Goal: Task Accomplishment & Management: Use online tool/utility

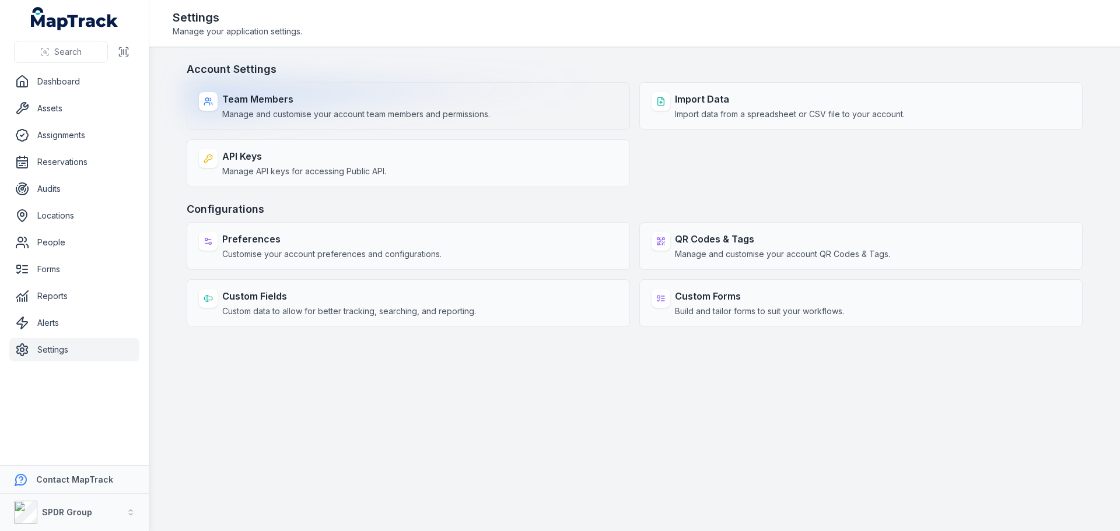
click at [244, 100] on strong "Team Members" at bounding box center [356, 99] width 268 height 14
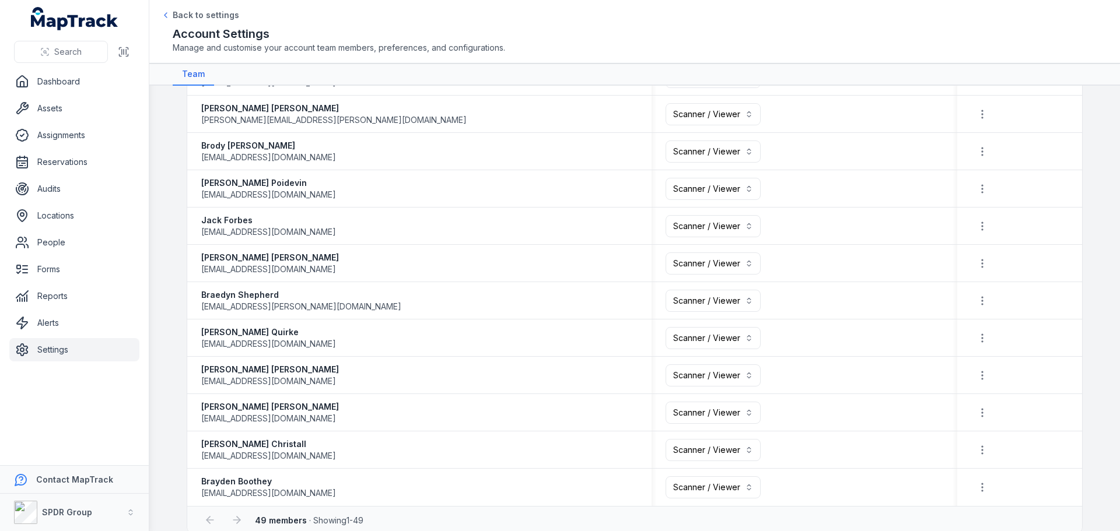
scroll to position [1496, 0]
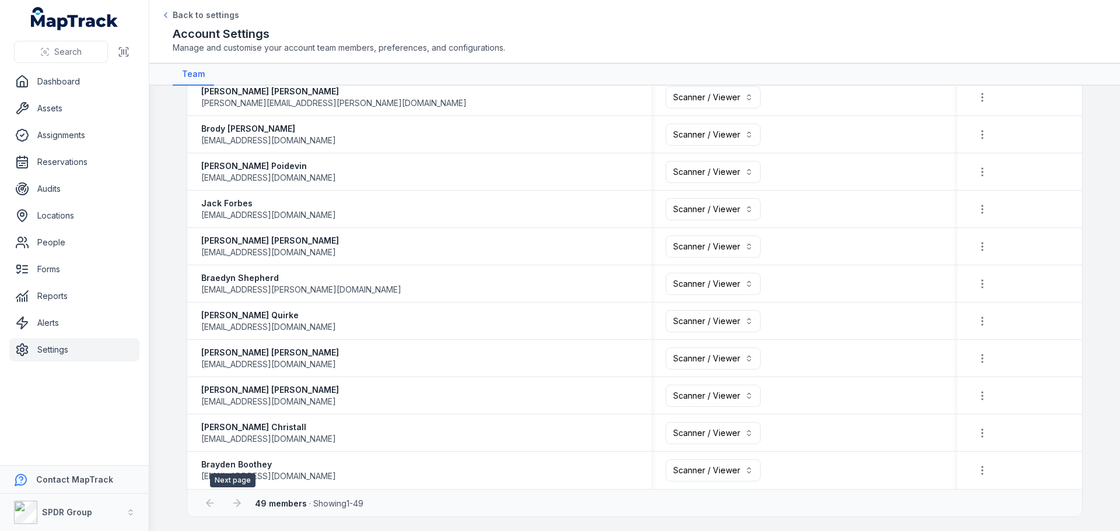
click at [232, 503] on div at bounding box center [237, 503] width 22 height 22
click at [201, 506] on div at bounding box center [210, 503] width 22 height 22
click at [178, 393] on main "**********" at bounding box center [634, 309] width 971 height 446
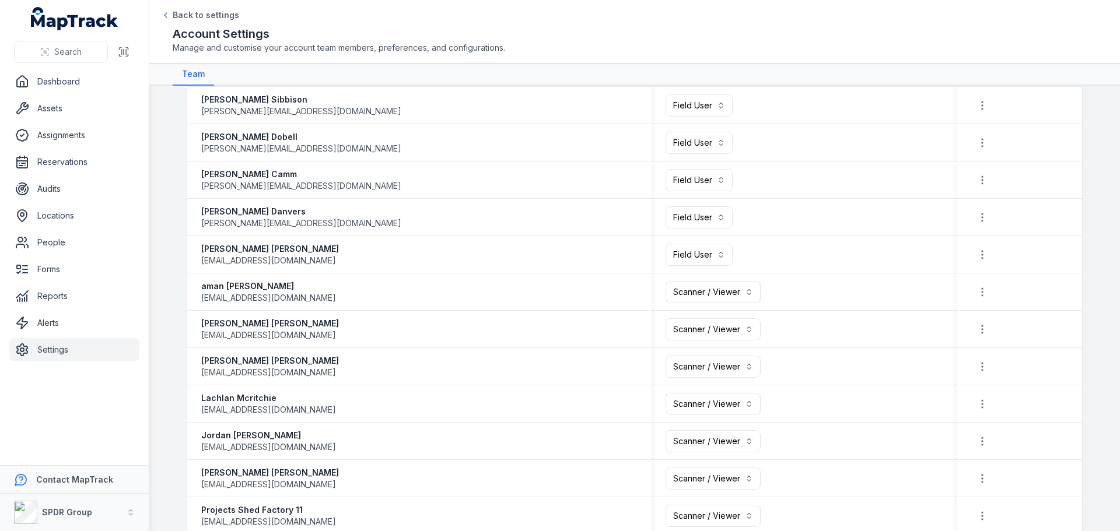
scroll to position [562, 0]
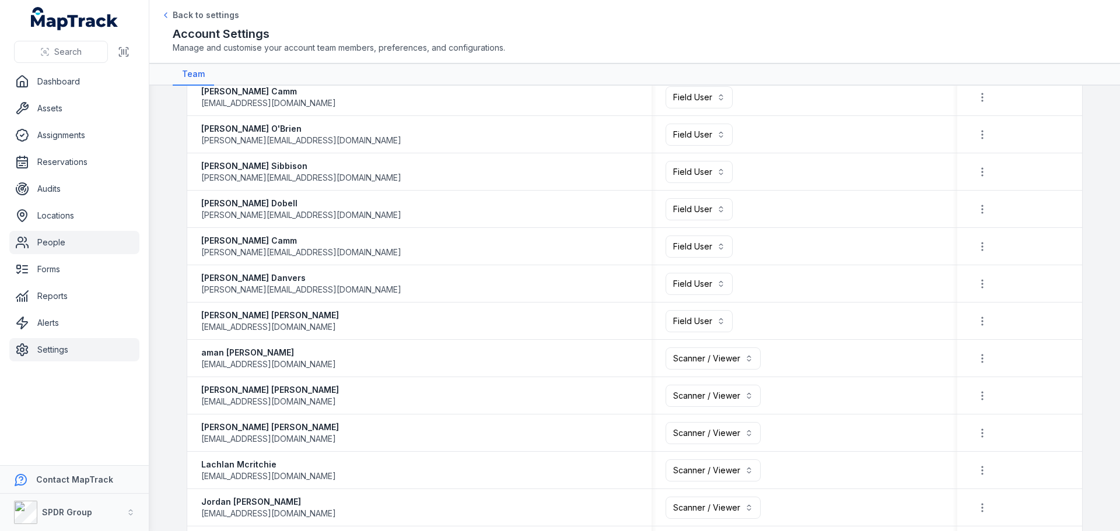
click at [46, 247] on link "People" at bounding box center [74, 242] width 130 height 23
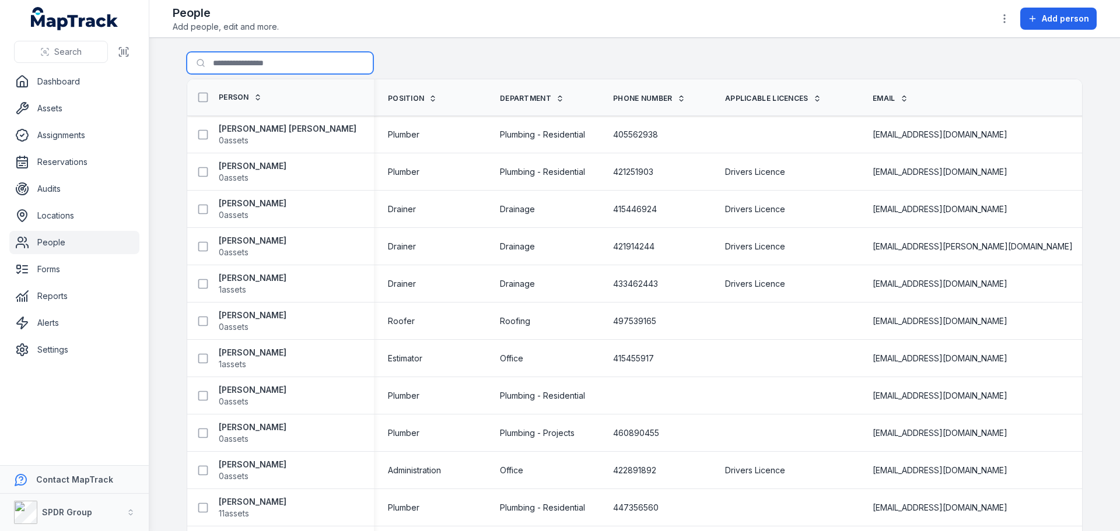
click at [230, 64] on input "Search for people" at bounding box center [280, 63] width 187 height 22
type input "******"
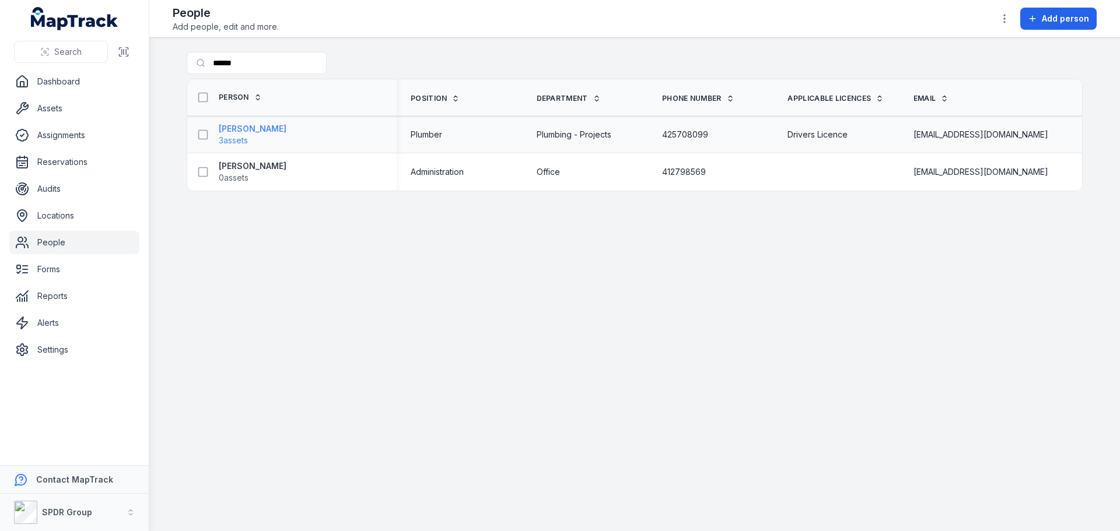
click at [253, 134] on strong "[PERSON_NAME]" at bounding box center [253, 129] width 68 height 12
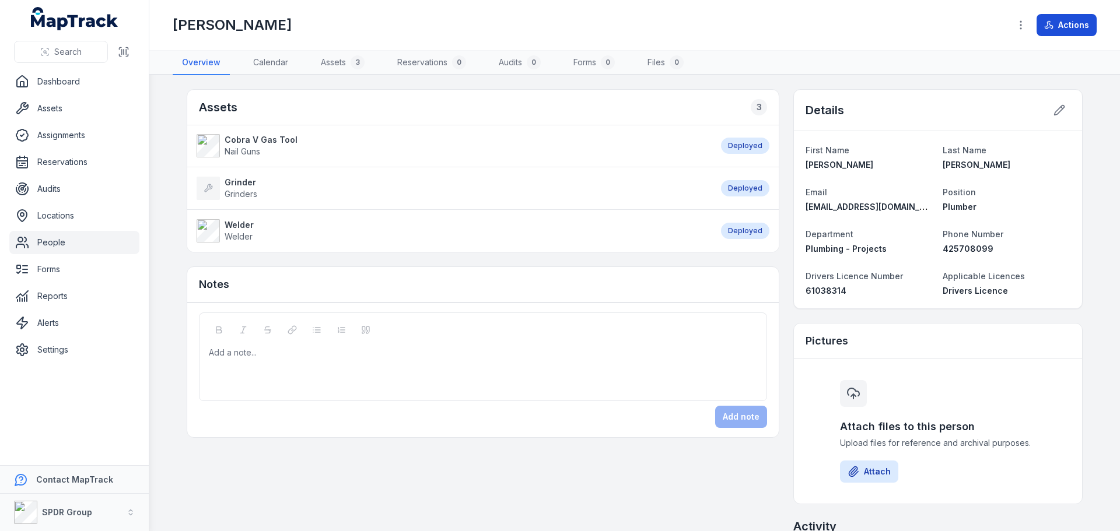
click at [1059, 24] on button "Actions" at bounding box center [1066, 25] width 60 height 22
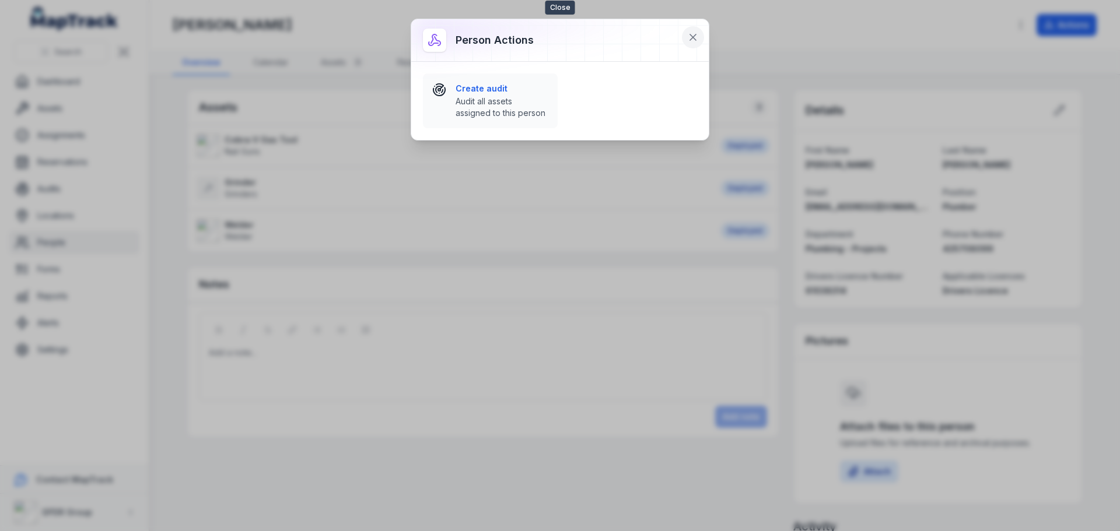
click at [701, 37] on button at bounding box center [693, 37] width 22 height 22
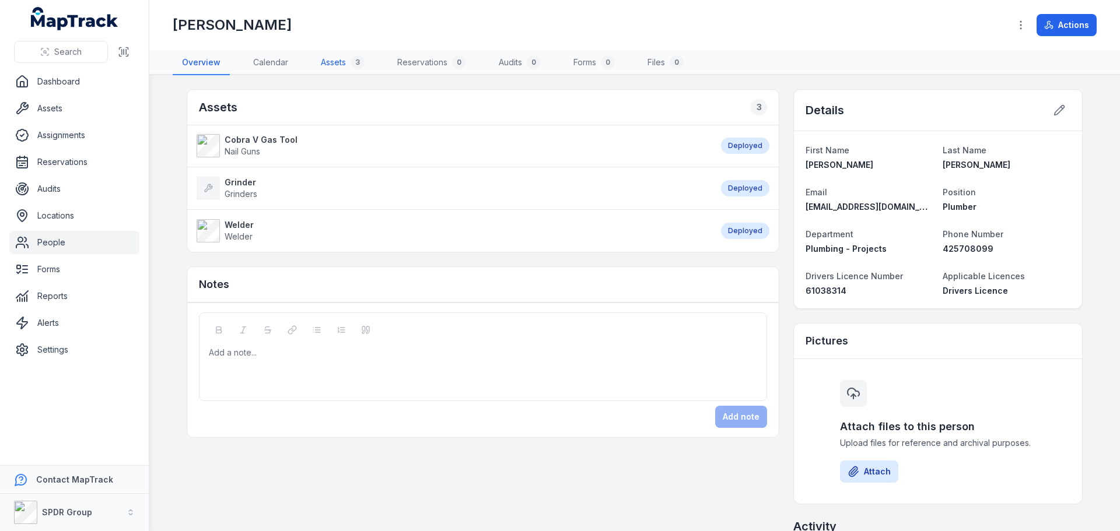
click at [325, 64] on link "Assets 3" at bounding box center [342, 63] width 62 height 24
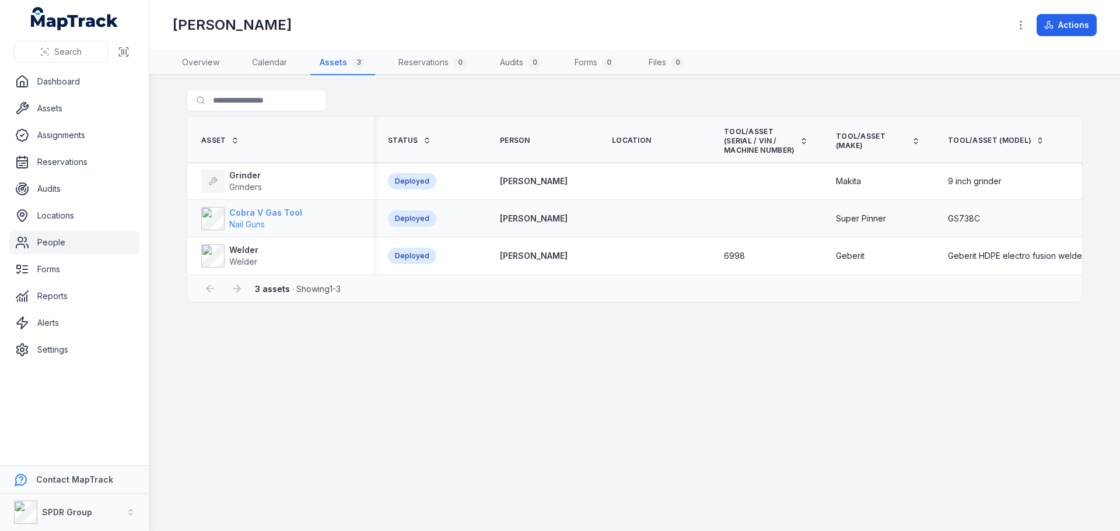
click at [267, 212] on strong "Cobra V Gas Tool" at bounding box center [265, 213] width 73 height 12
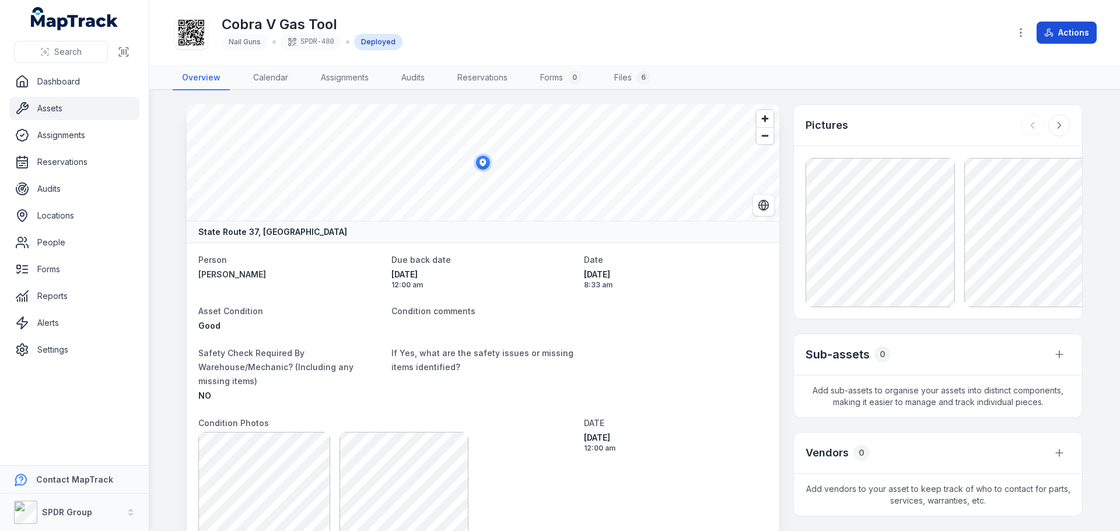
click at [1067, 27] on button "Actions" at bounding box center [1066, 33] width 60 height 22
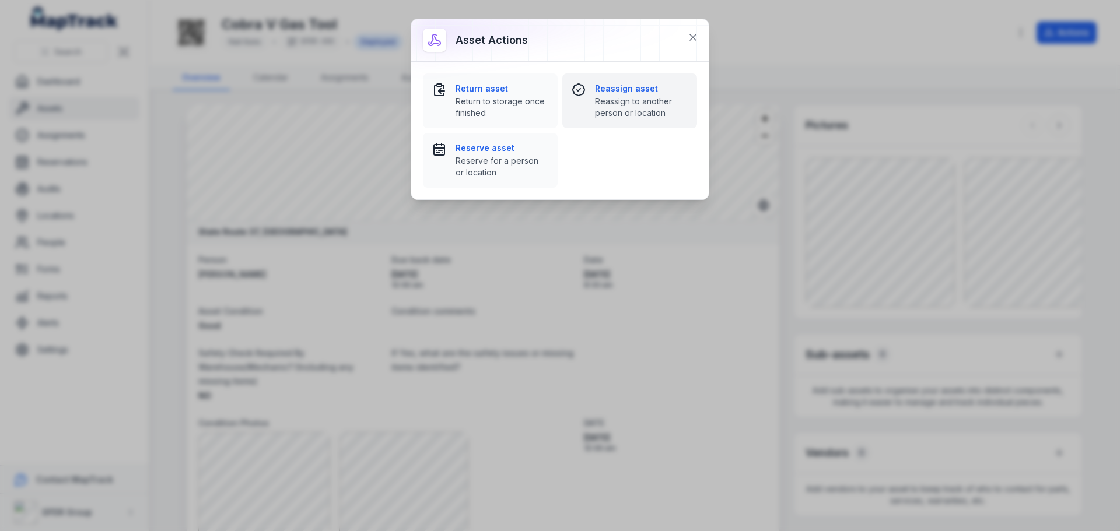
click at [600, 86] on strong "Reassign asset" at bounding box center [641, 89] width 93 height 12
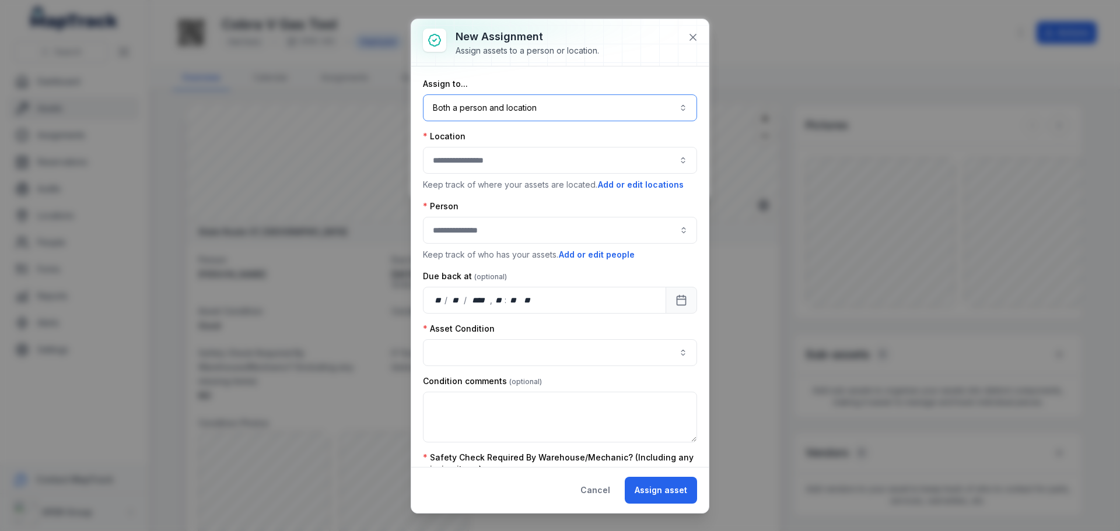
click at [524, 116] on button "Both a person and location ****" at bounding box center [560, 107] width 274 height 27
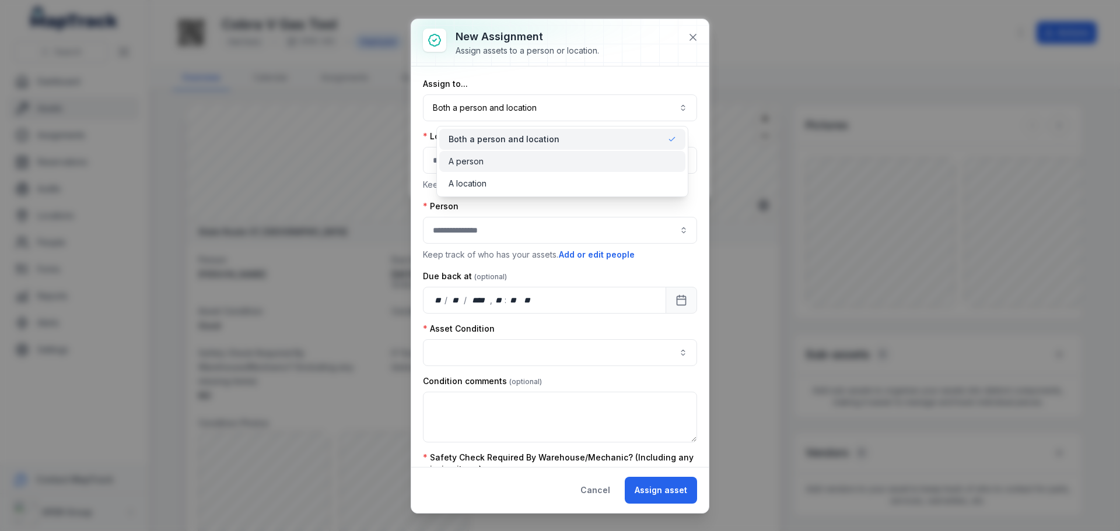
click at [482, 163] on span "A person" at bounding box center [466, 162] width 35 height 12
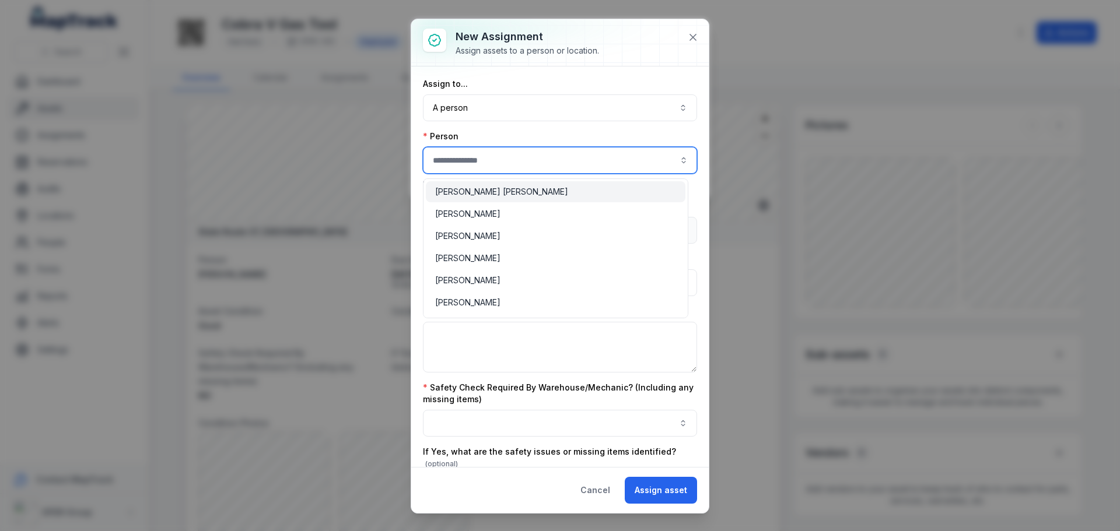
click at [482, 163] on input "assignment-add:person-label" at bounding box center [560, 160] width 274 height 27
click at [475, 198] on div "[PERSON_NAME]" at bounding box center [556, 191] width 260 height 21
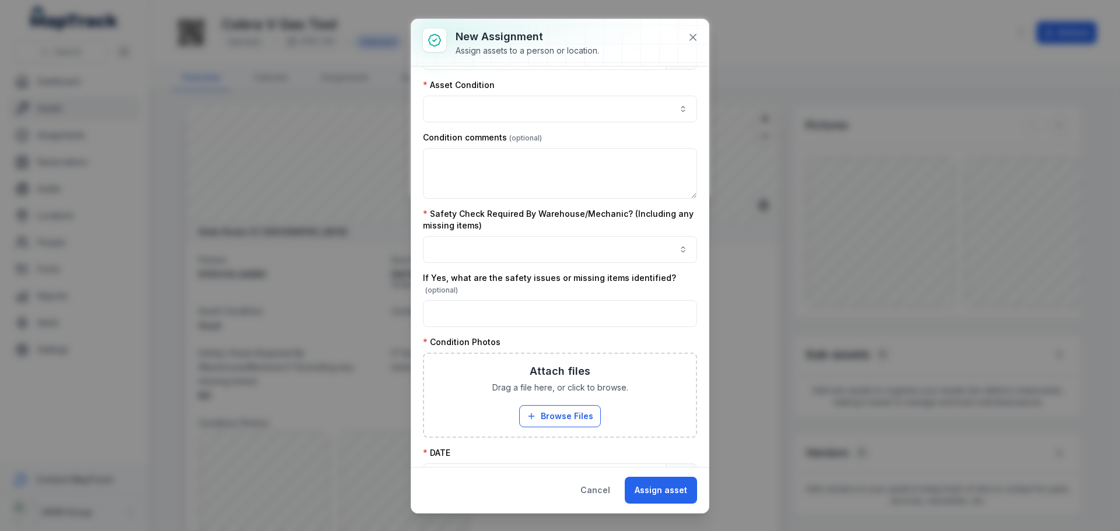
scroll to position [175, 0]
type input "**********"
click at [486, 107] on button "button" at bounding box center [560, 107] width 274 height 27
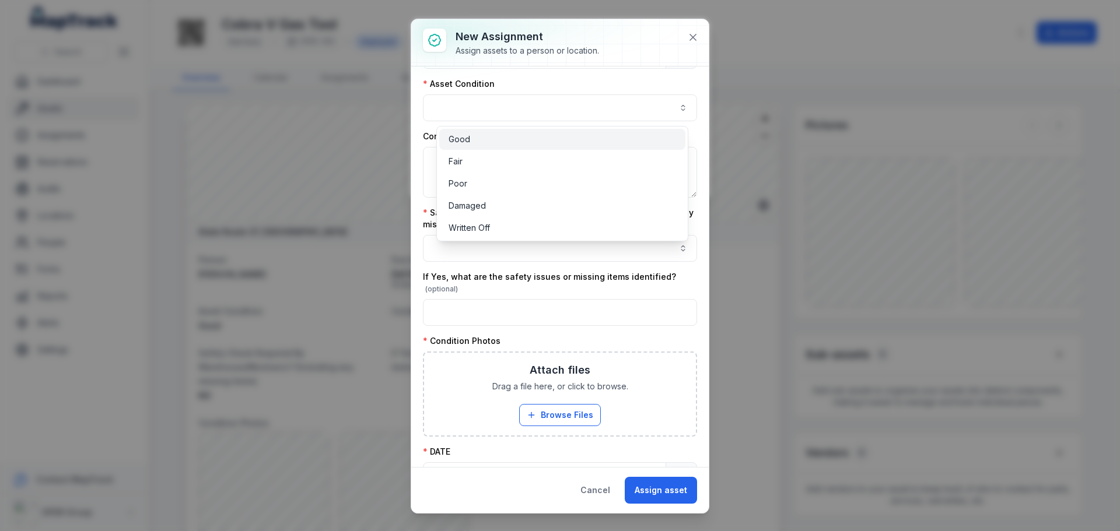
click at [477, 132] on div "Good" at bounding box center [562, 139] width 246 height 21
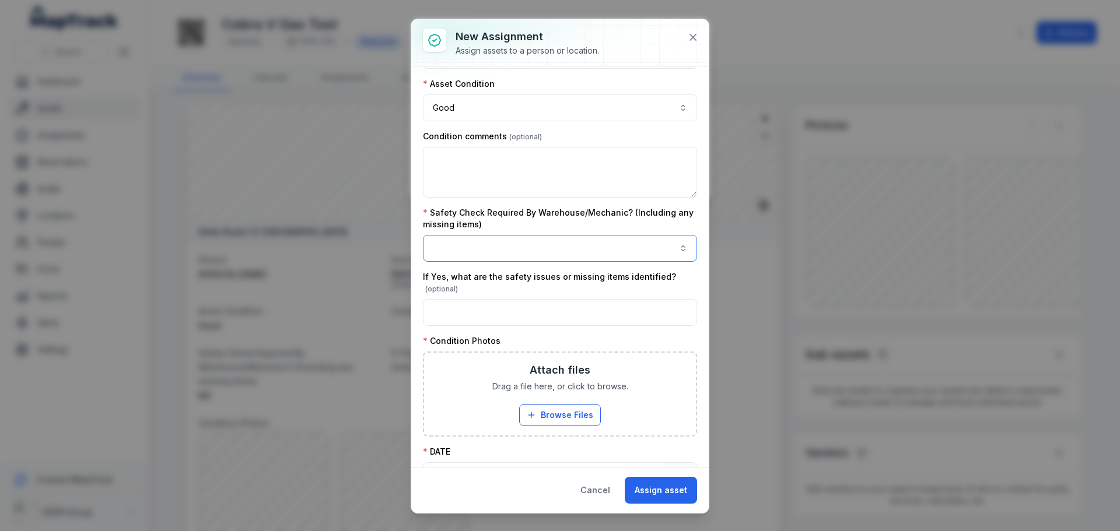
click at [479, 249] on button "button" at bounding box center [560, 248] width 274 height 27
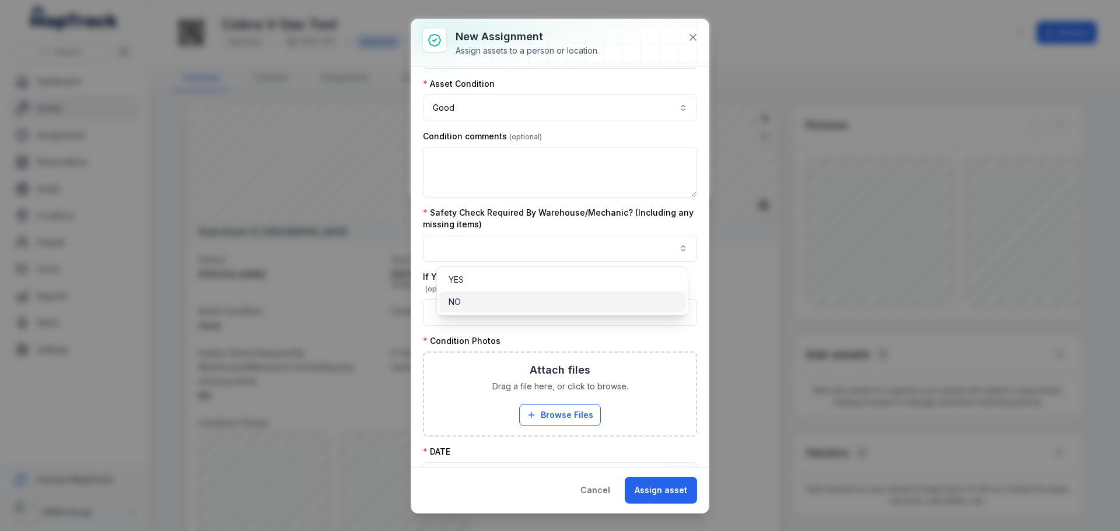
click at [466, 300] on div "NO" at bounding box center [562, 302] width 227 height 12
click at [530, 332] on div "**********" at bounding box center [560, 281] width 274 height 757
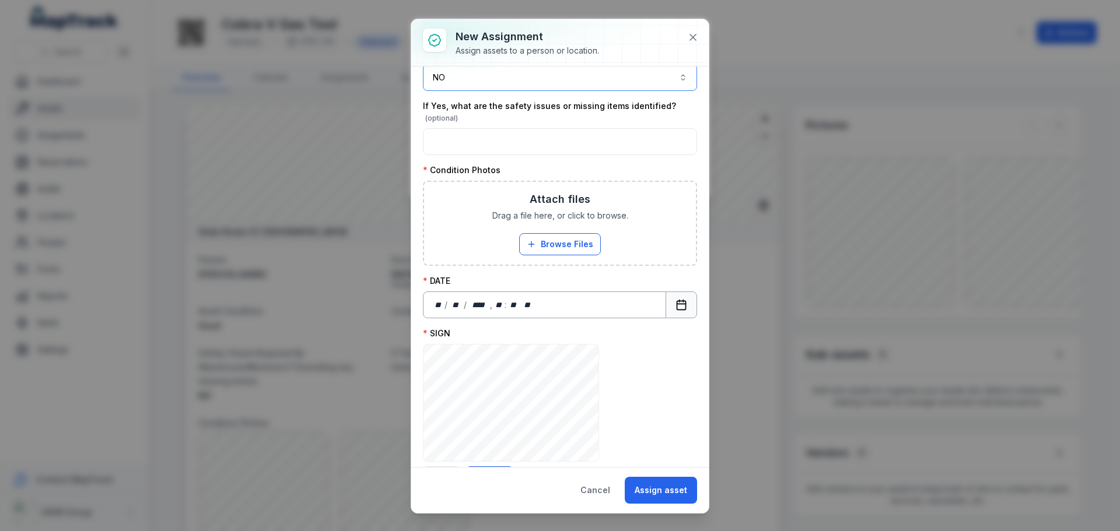
scroll to position [350, 0]
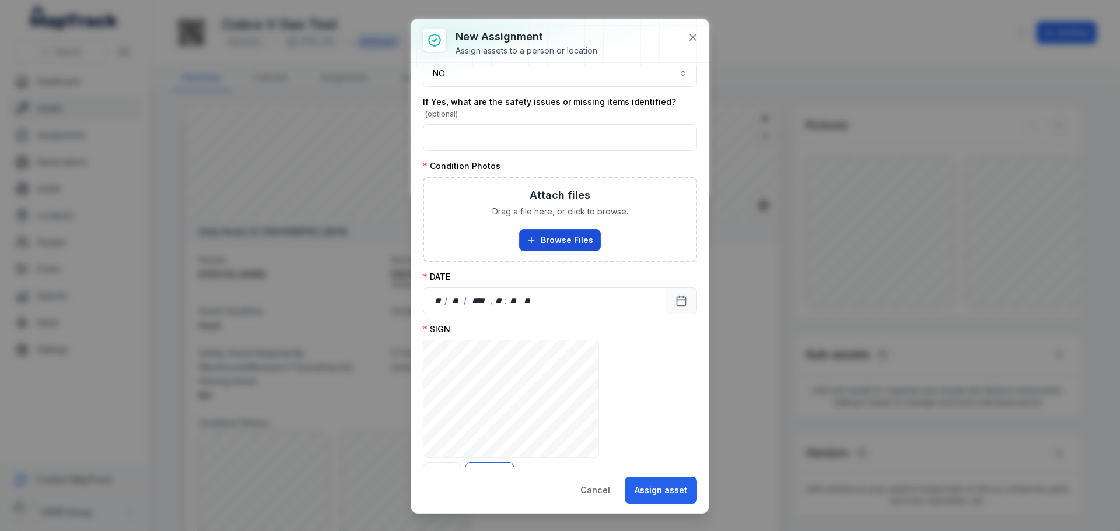
click at [548, 236] on button "Browse Files" at bounding box center [560, 240] width 82 height 22
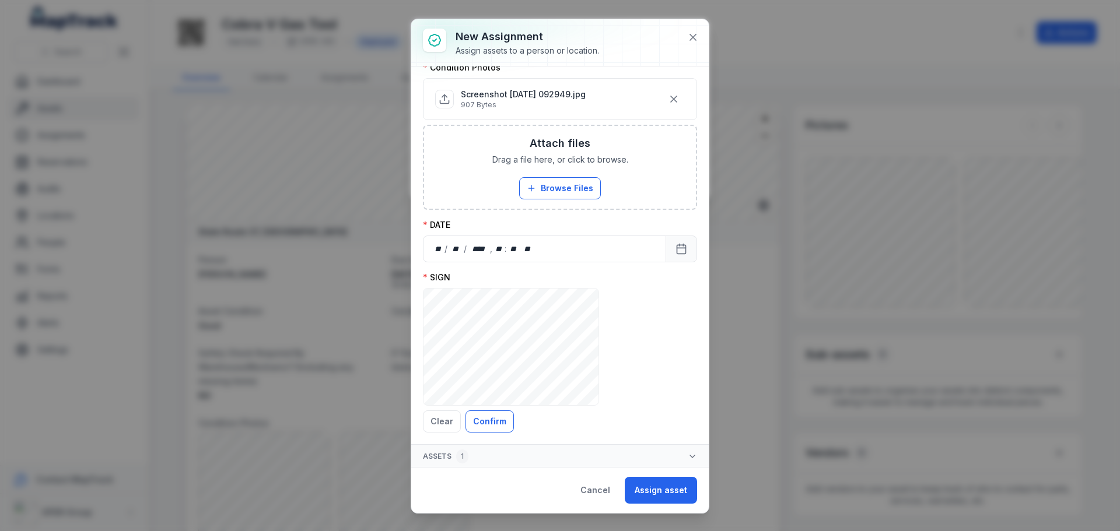
scroll to position [450, 0]
click at [678, 246] on button "Calendar" at bounding box center [681, 247] width 31 height 27
click at [479, 418] on button "Confirm" at bounding box center [489, 420] width 48 height 22
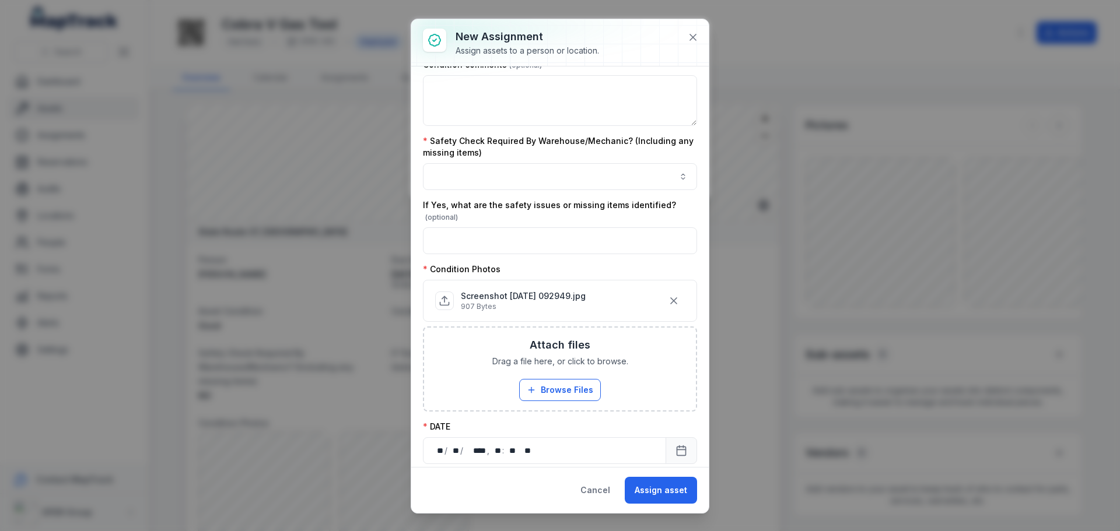
scroll to position [243, 0]
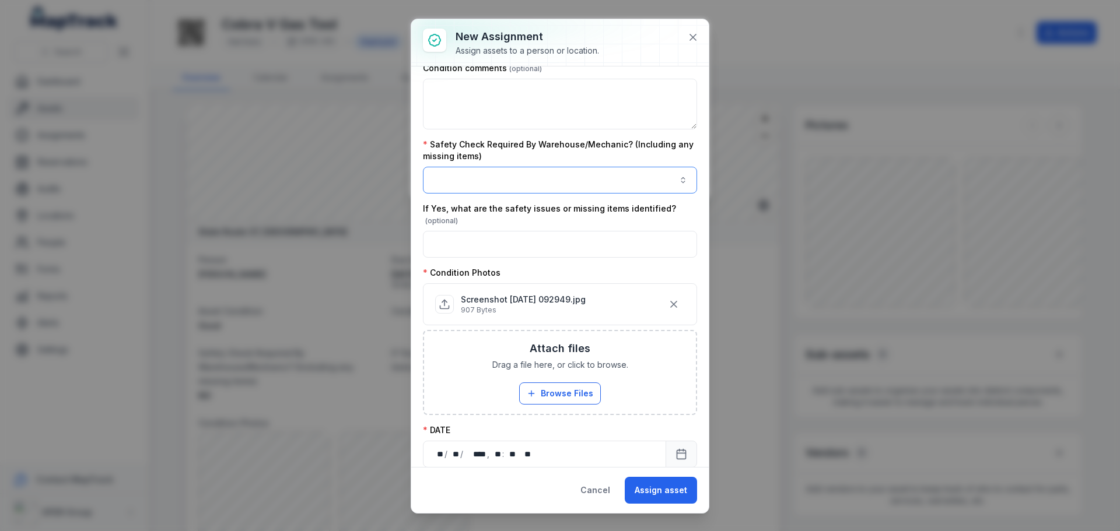
click at [621, 178] on button "button" at bounding box center [560, 180] width 274 height 27
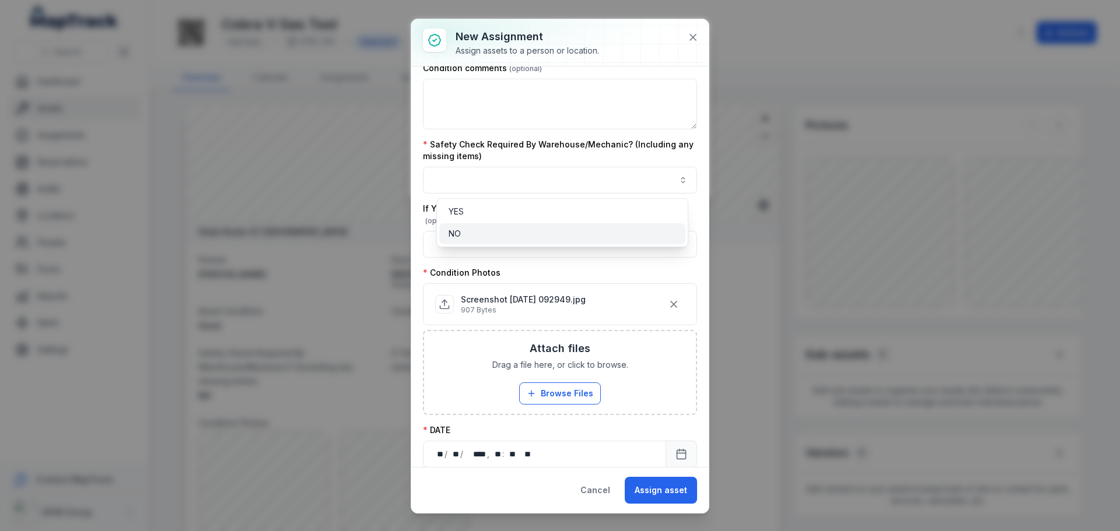
click at [506, 229] on div "NO" at bounding box center [562, 234] width 227 height 12
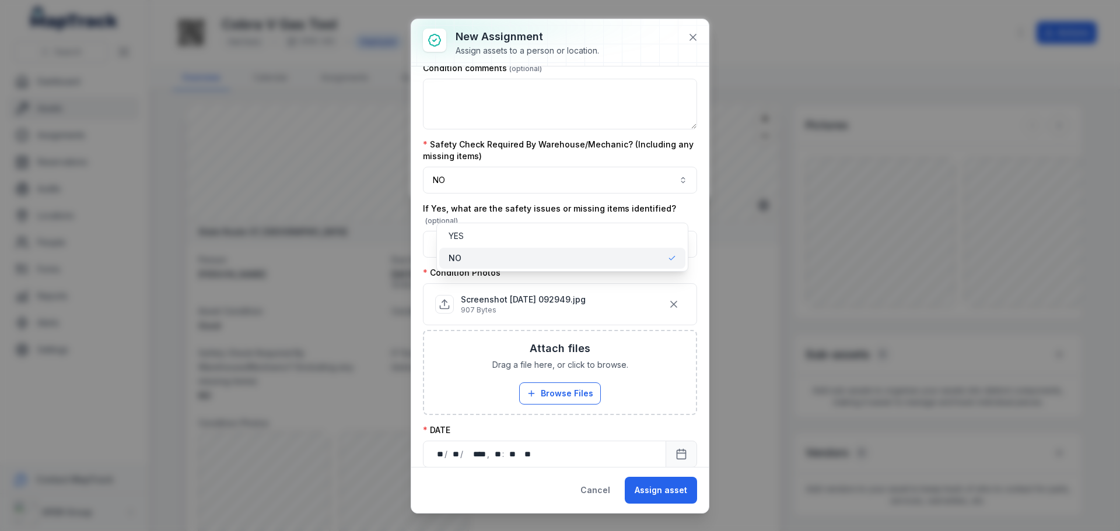
scroll to position [185, 0]
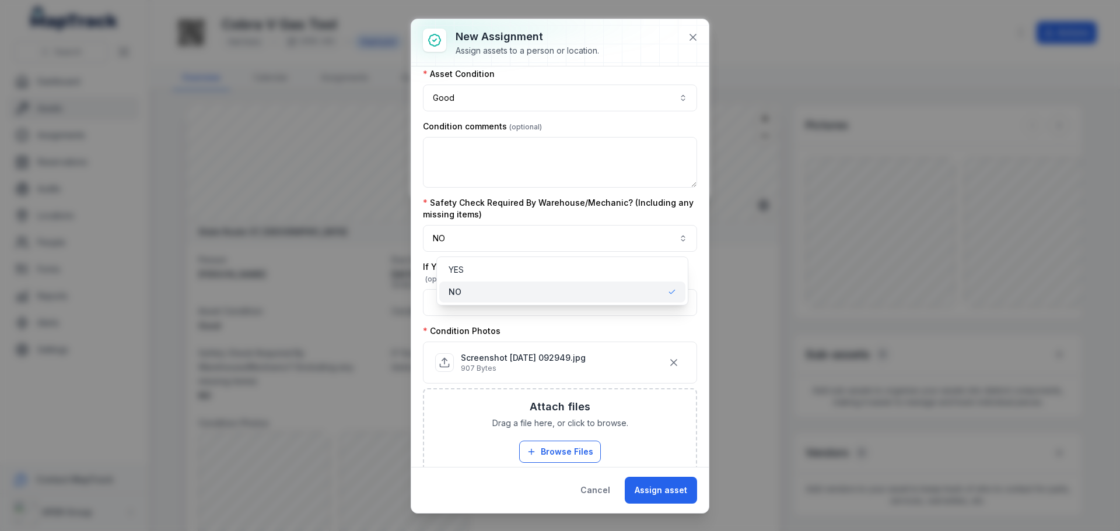
click at [624, 191] on div "**********" at bounding box center [560, 249] width 274 height 713
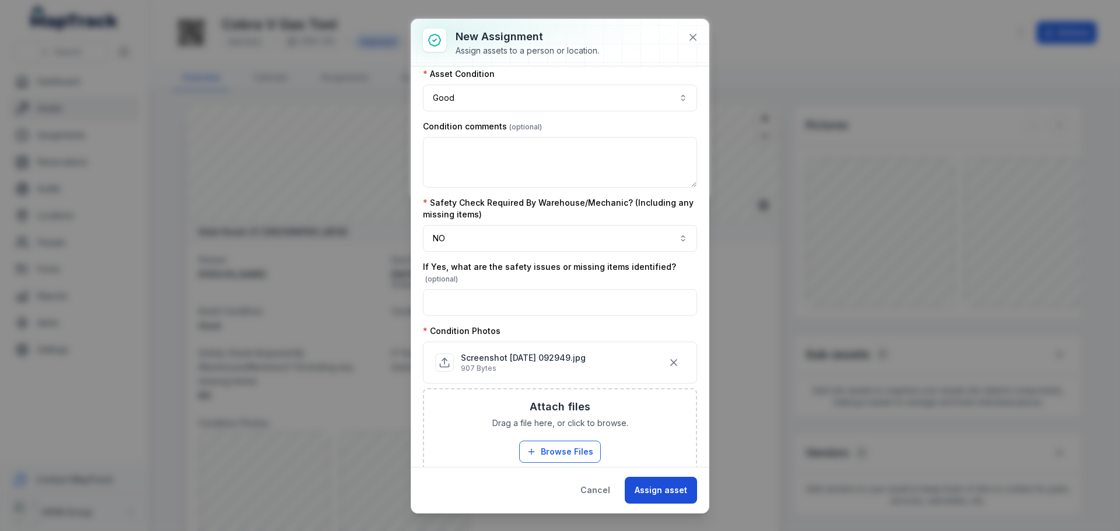
click at [669, 484] on button "Assign asset" at bounding box center [661, 490] width 72 height 27
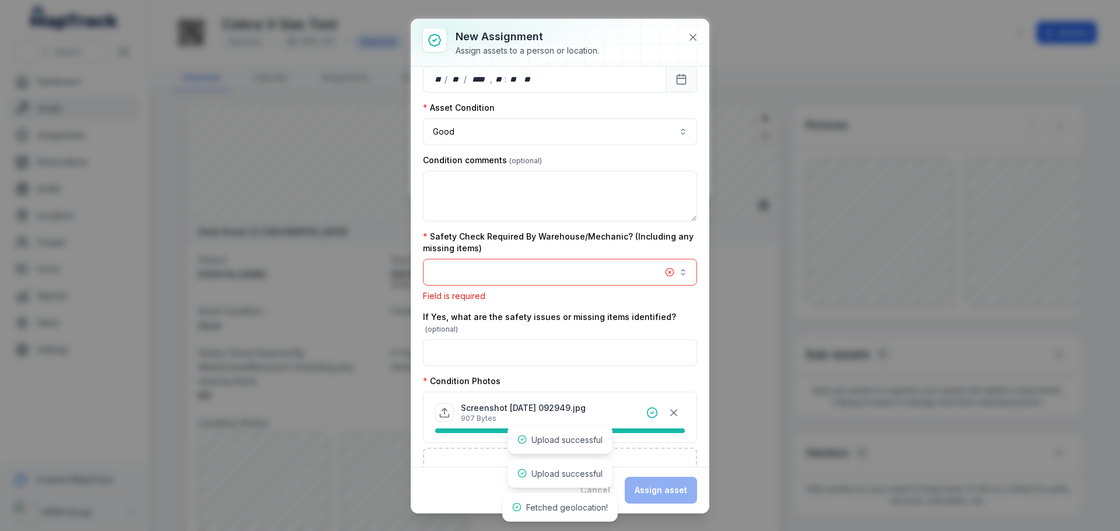
click at [652, 276] on button "button" at bounding box center [560, 272] width 274 height 27
